Goal: Task Accomplishment & Management: Manage account settings

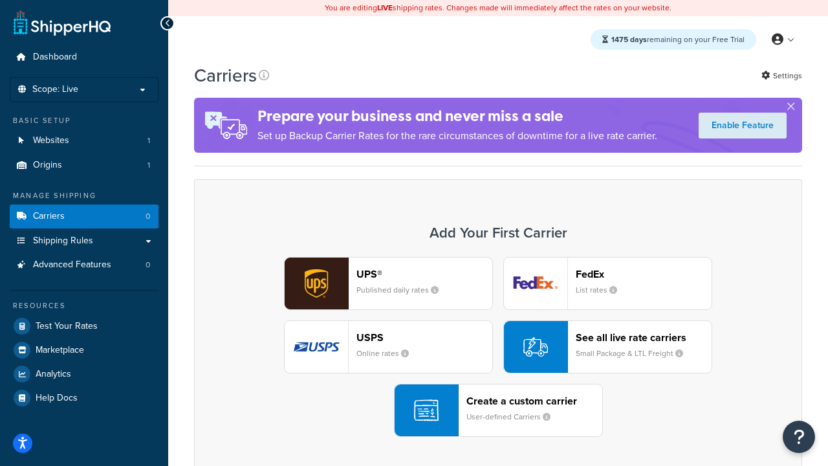
click at [498, 347] on div "UPS® Published daily rates FedEx List rates USPS Online rates See all live rate…" at bounding box center [498, 347] width 581 height 180
click at [644, 274] on header "FedEx" at bounding box center [644, 274] width 136 height 12
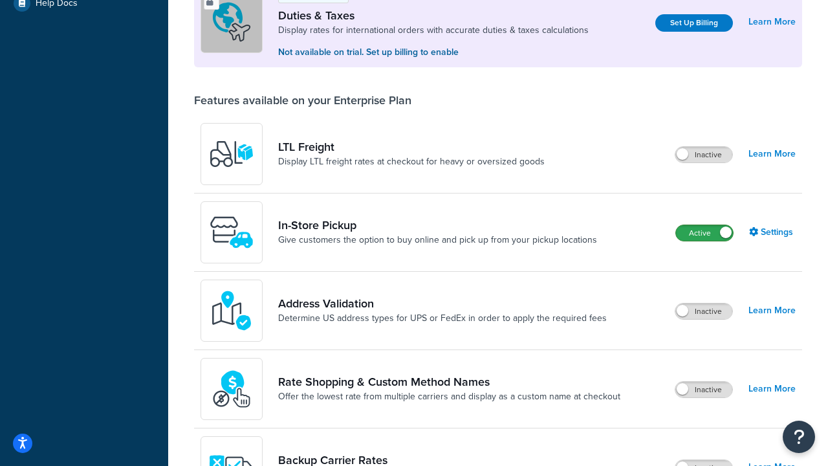
click at [704, 233] on label "Active" at bounding box center [704, 233] width 57 height 16
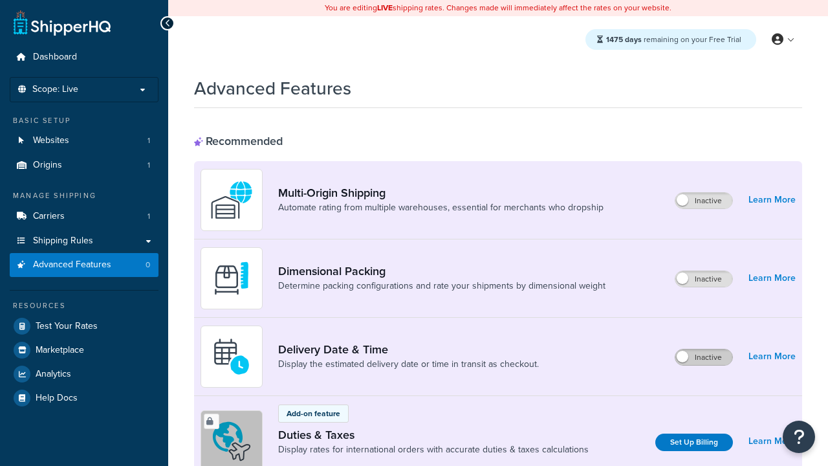
click at [704, 357] on label "Inactive" at bounding box center [703, 357] width 57 height 16
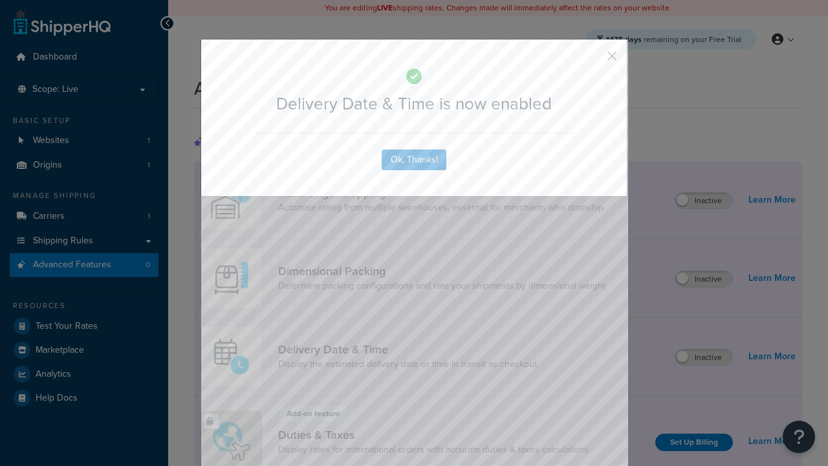
click at [593, 60] on button "button" at bounding box center [592, 60] width 3 height 3
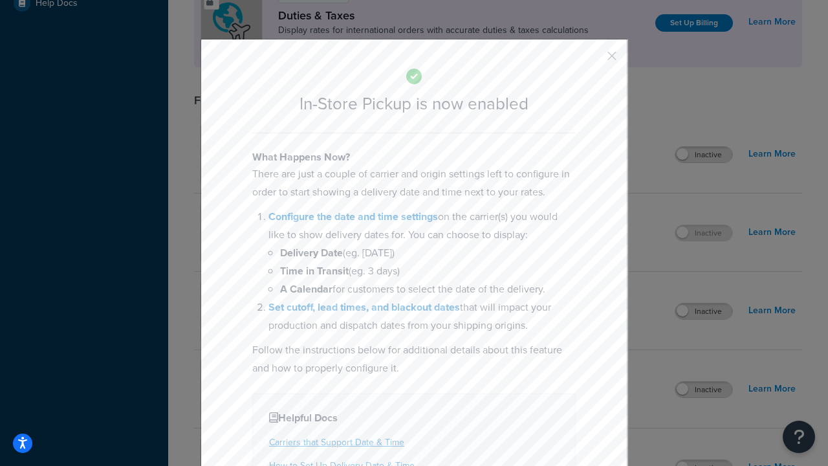
click at [593, 60] on button "button" at bounding box center [592, 60] width 3 height 3
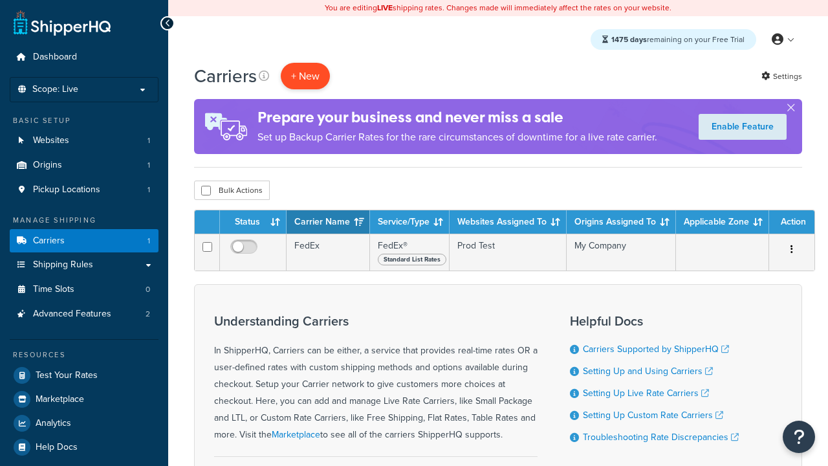
click at [305, 63] on button "+ New" at bounding box center [305, 76] width 49 height 27
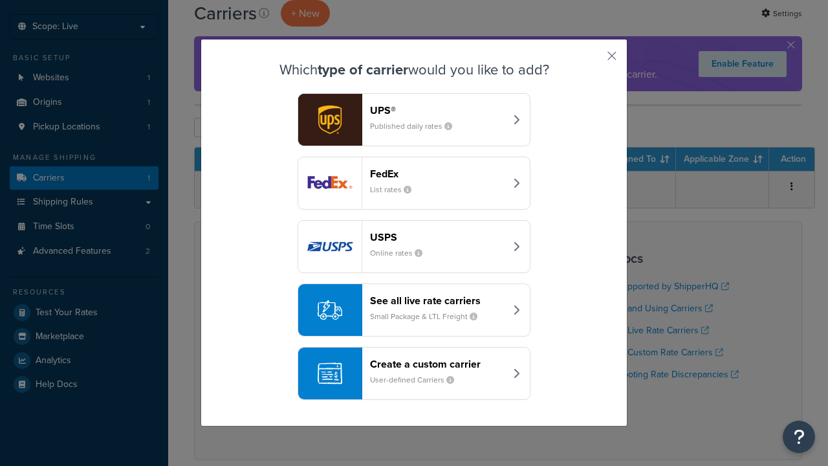
click at [414, 373] on div "Create a custom carrier User-defined Carriers" at bounding box center [437, 373] width 135 height 31
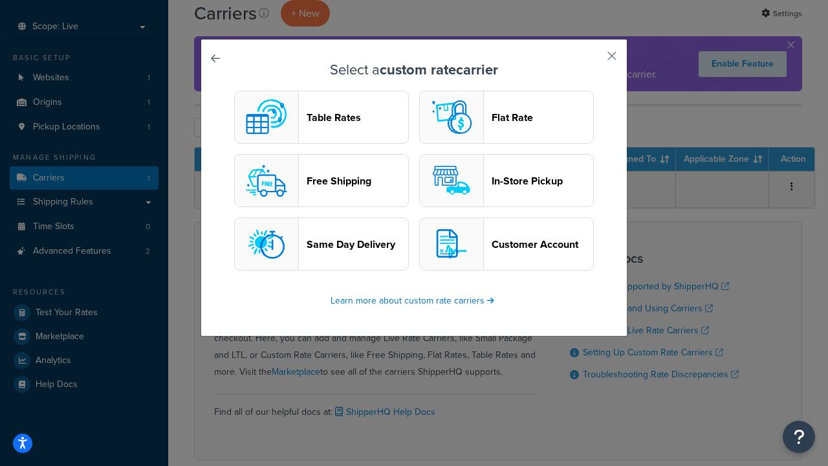
click at [506, 180] on header "In-Store Pickup" at bounding box center [543, 181] width 102 height 12
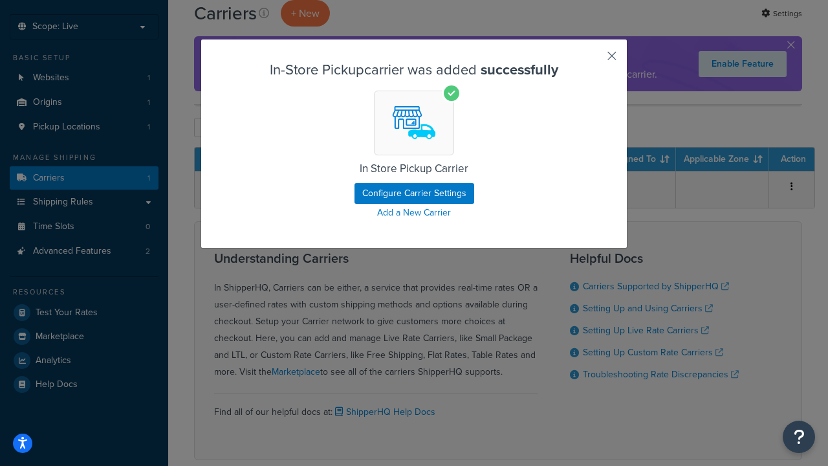
click at [593, 60] on button "button" at bounding box center [592, 60] width 3 height 3
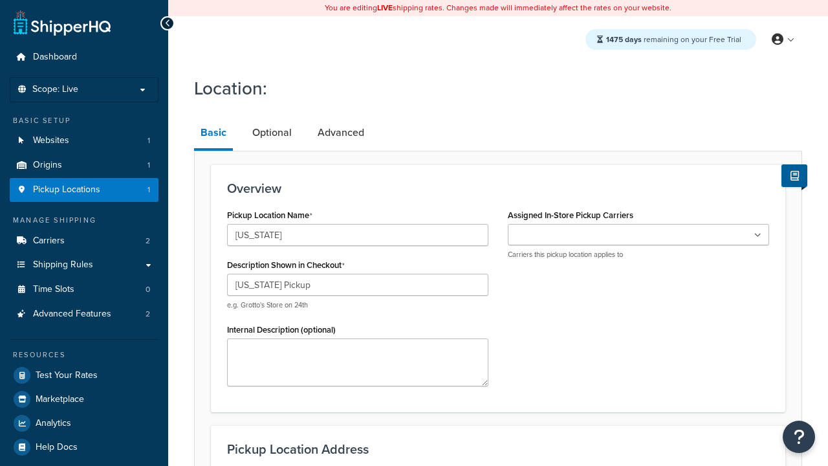
type input "[US_STATE] Pickup"
click at [638, 234] on ul at bounding box center [638, 234] width 261 height 21
type input "3385 Michelson Drive"
type input "Suite B"
type input "Irvine"
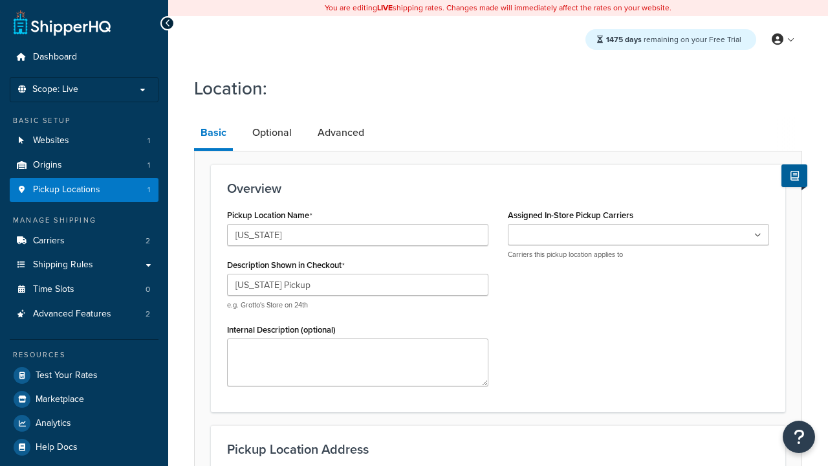
scroll to position [185, 0]
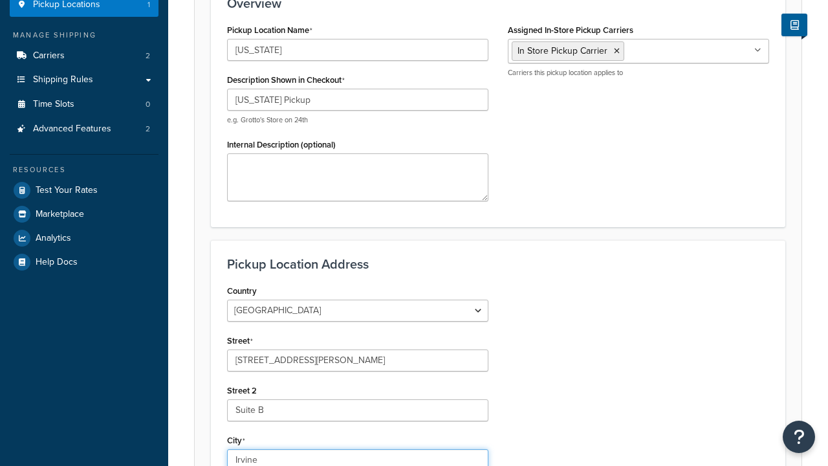
select select "5"
type input "Irvine"
type input "92612"
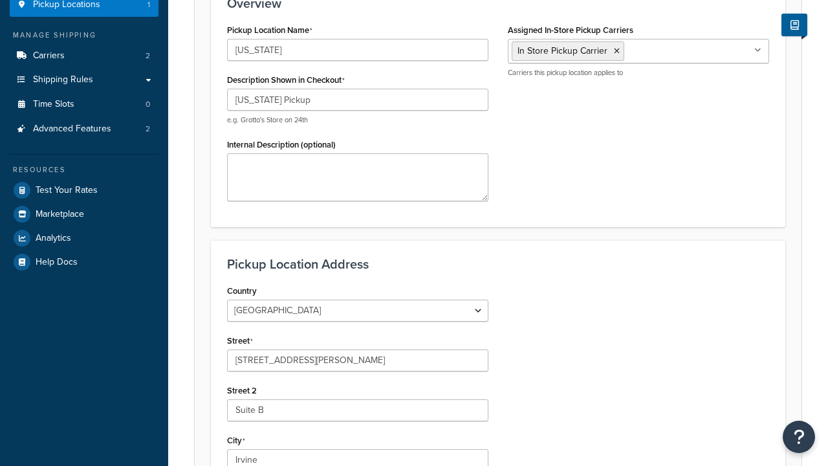
scroll to position [56, 0]
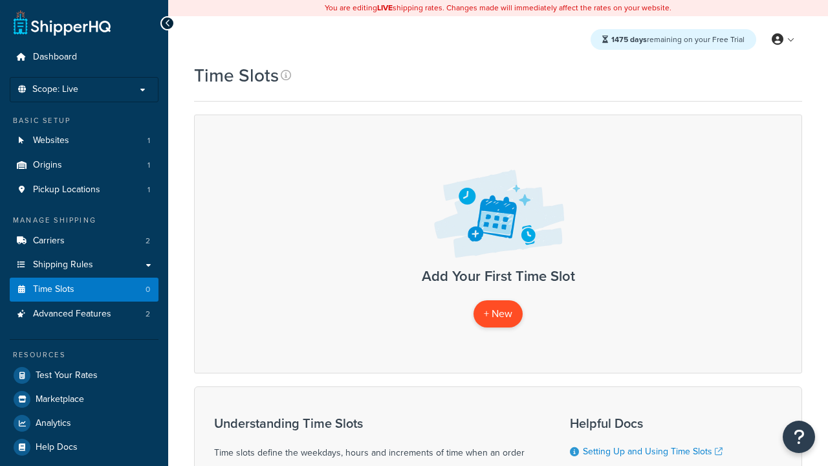
click at [497, 314] on span "+ New" at bounding box center [498, 313] width 28 height 15
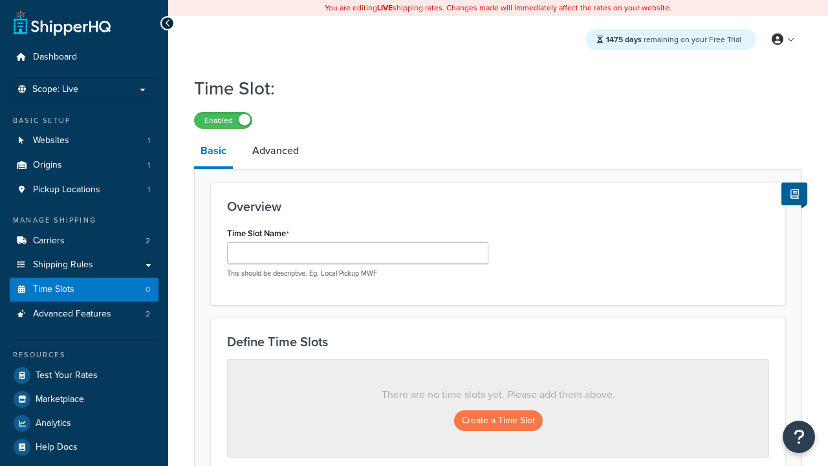
scroll to position [348, 0]
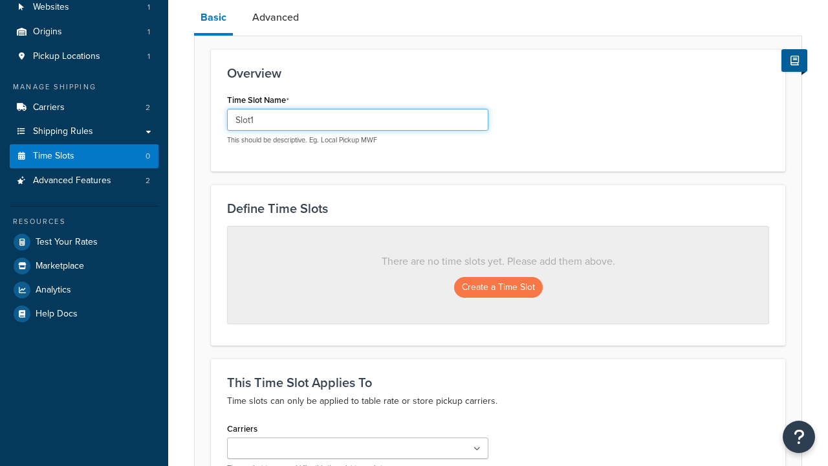
type input "Slot1"
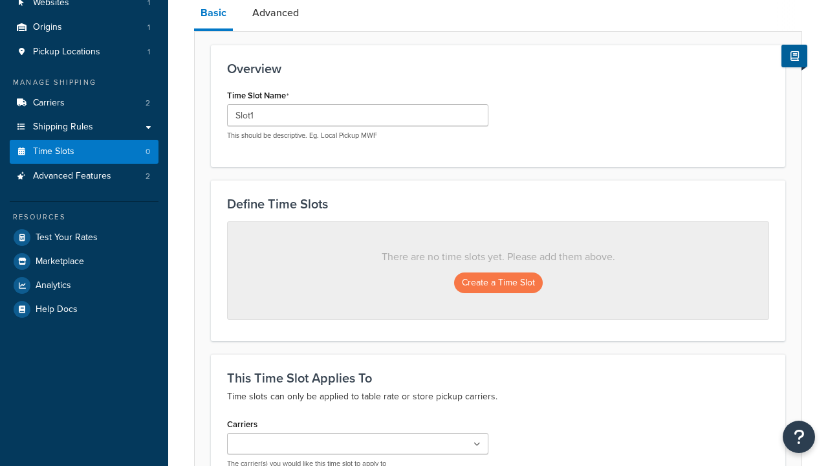
click at [358, 433] on ul at bounding box center [357, 443] width 261 height 21
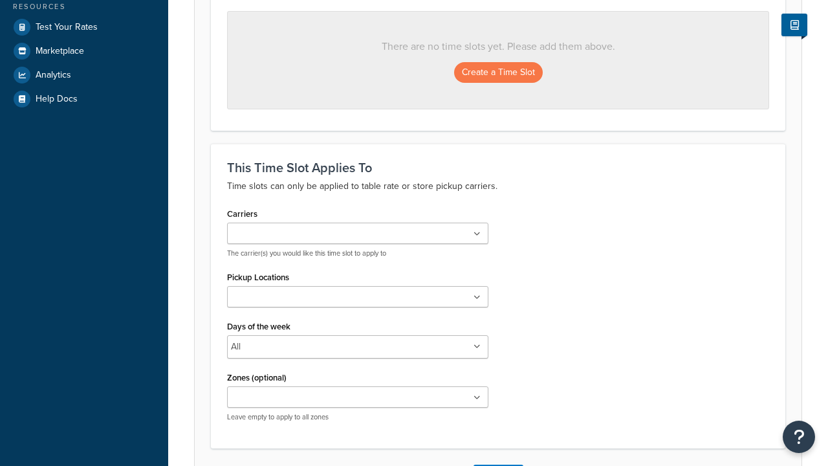
click at [358, 299] on ul at bounding box center [357, 296] width 261 height 21
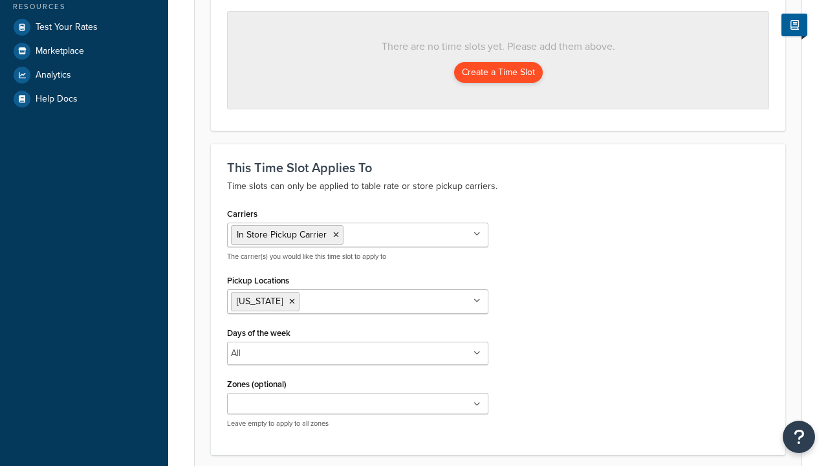
click at [498, 72] on button "Create a Time Slot" at bounding box center [498, 72] width 89 height 21
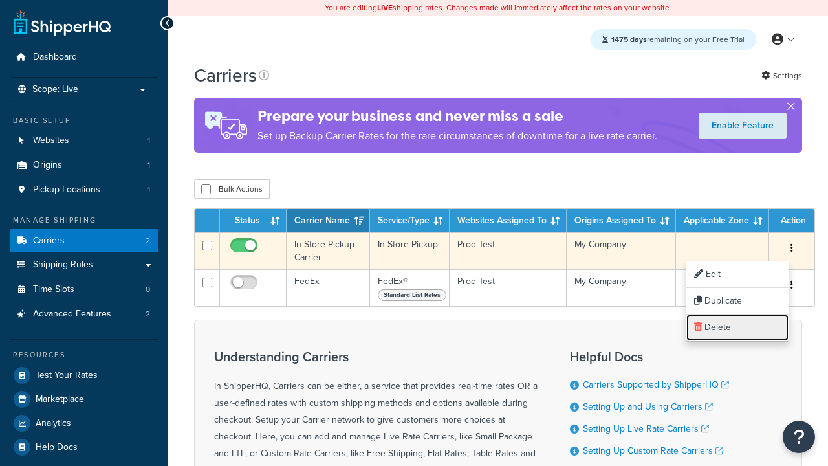
click at [737, 327] on link "Delete" at bounding box center [737, 327] width 102 height 27
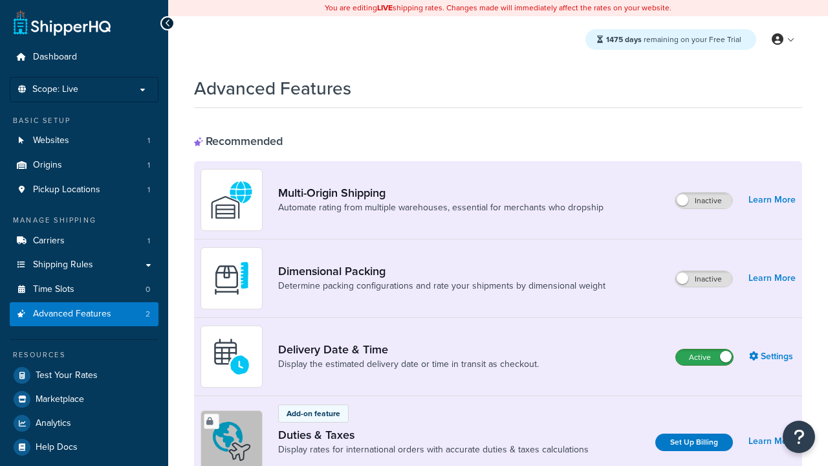
click at [704, 357] on label "Active" at bounding box center [704, 357] width 57 height 16
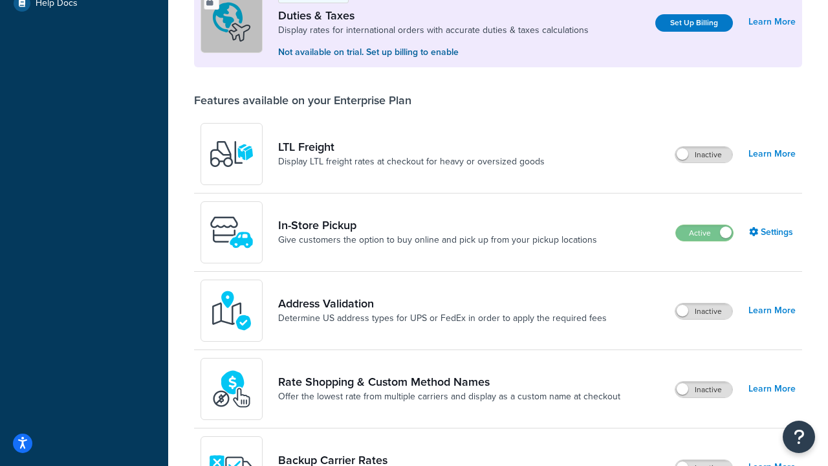
scroll to position [395, 0]
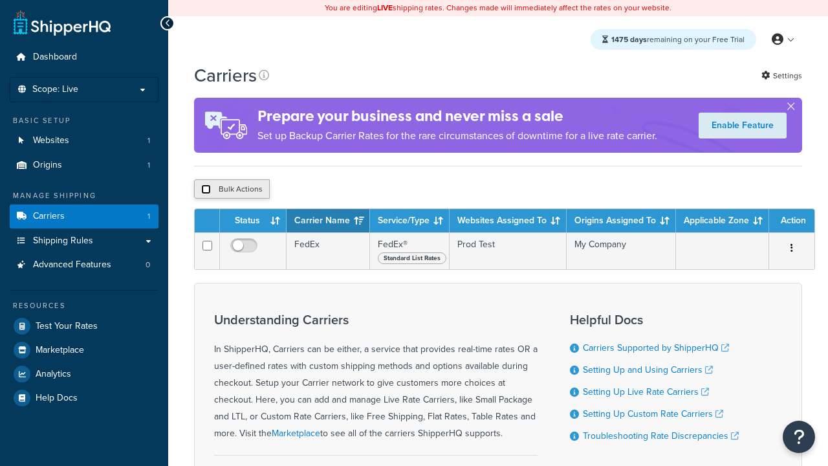
click at [206, 189] on input "checkbox" at bounding box center [206, 189] width 10 height 10
checkbox input "true"
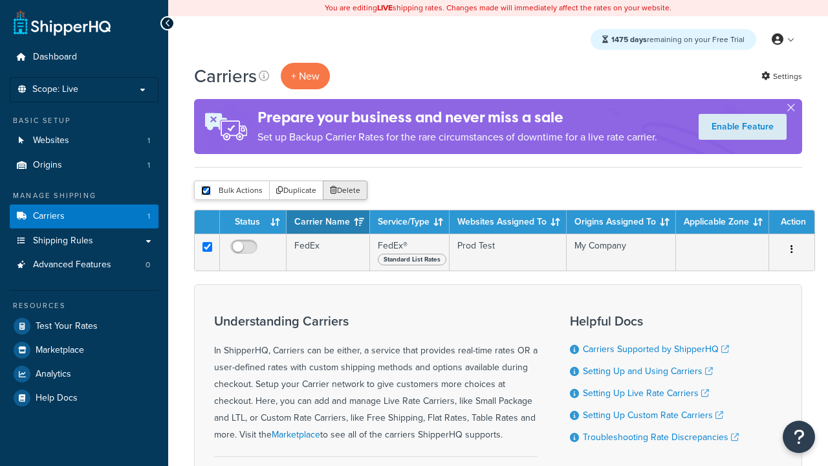
click at [344, 190] on button "Delete" at bounding box center [345, 189] width 45 height 19
